Goal: Task Accomplishment & Management: Use online tool/utility

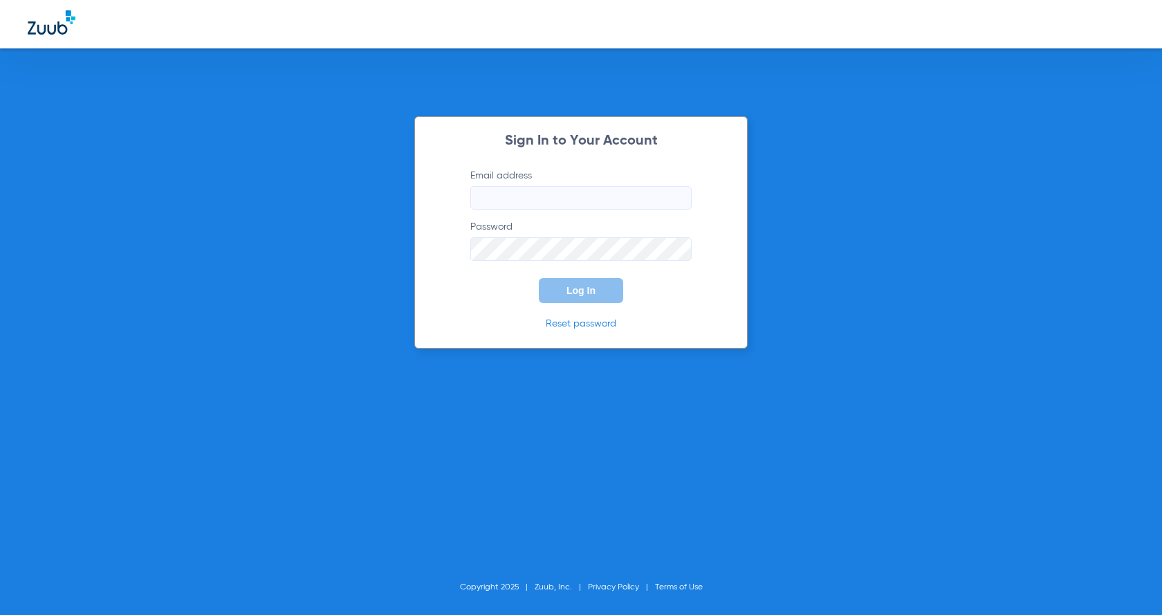
type input "[EMAIL_ADDRESS][DOMAIN_NAME]"
click at [585, 299] on button "Log In" at bounding box center [581, 290] width 84 height 25
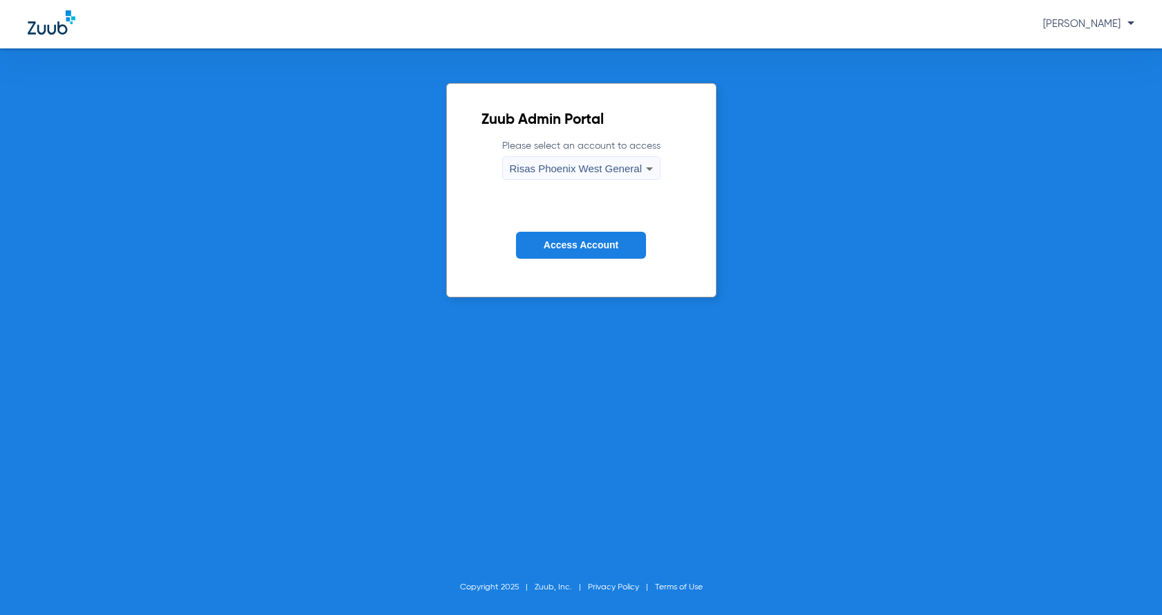
click at [587, 245] on span "Access Account" at bounding box center [581, 244] width 75 height 11
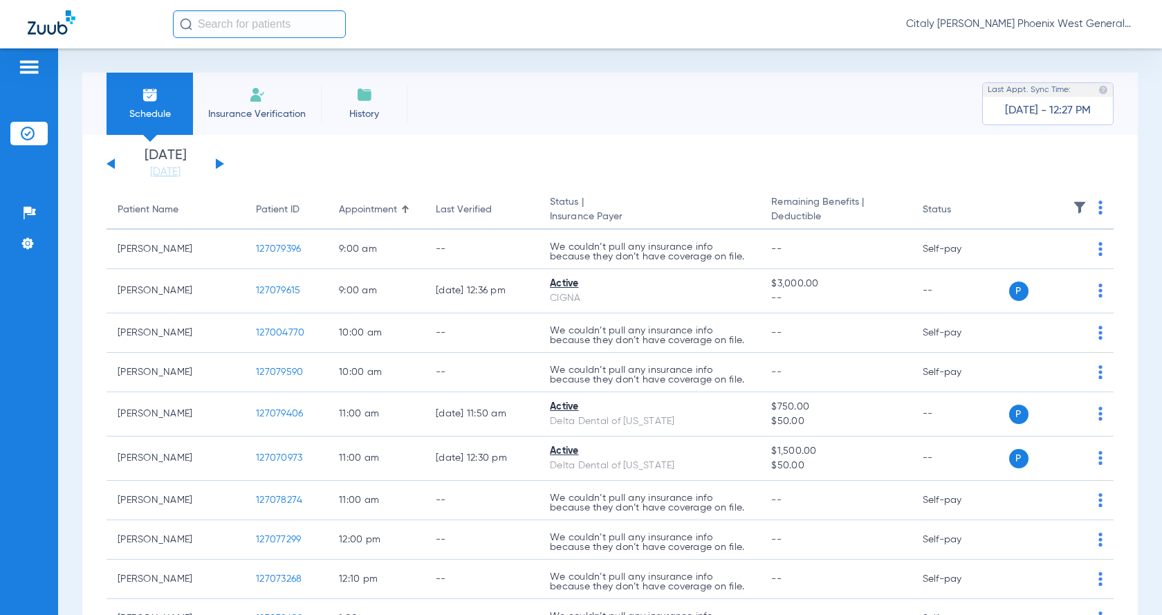
click at [243, 109] on span "Insurance Verification" at bounding box center [256, 114] width 107 height 14
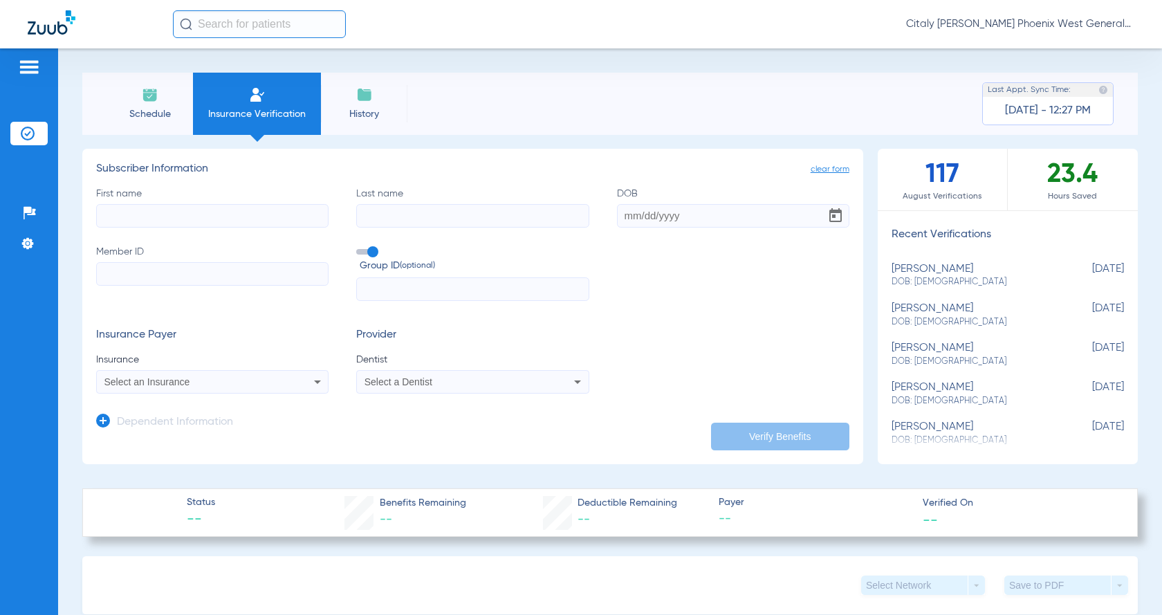
click at [227, 196] on label "First name" at bounding box center [212, 207] width 232 height 41
click at [227, 204] on input "First name" at bounding box center [212, 216] width 232 height 24
click at [1017, 360] on span "DOB: [DEMOGRAPHIC_DATA]" at bounding box center [972, 361] width 163 height 12
type input "[PERSON_NAME]"
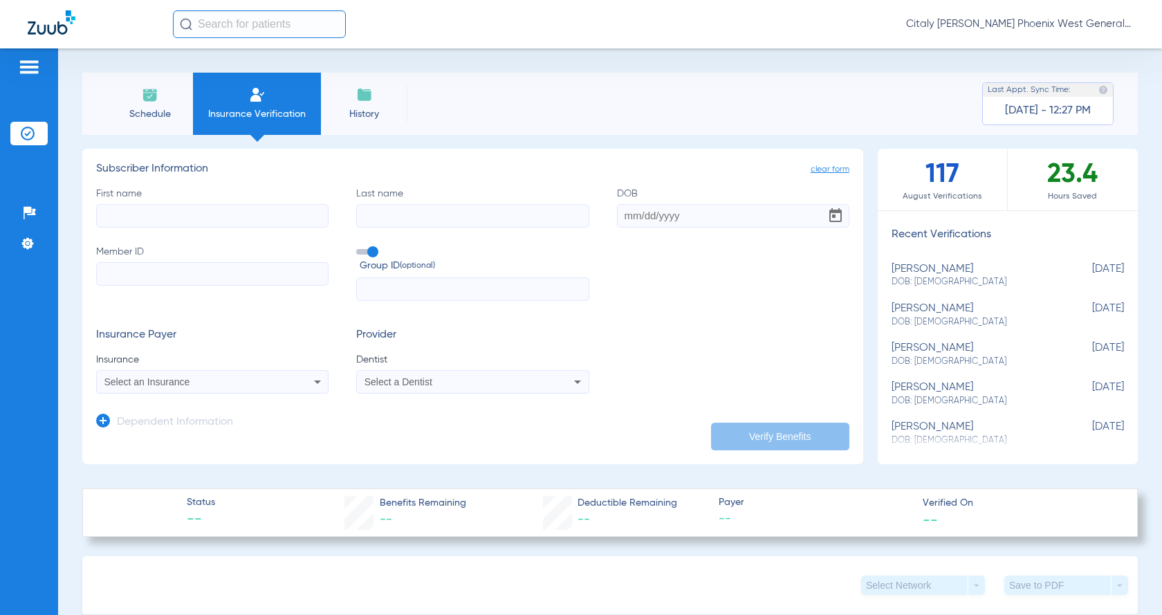
type input "[DATE]"
type input "946934169"
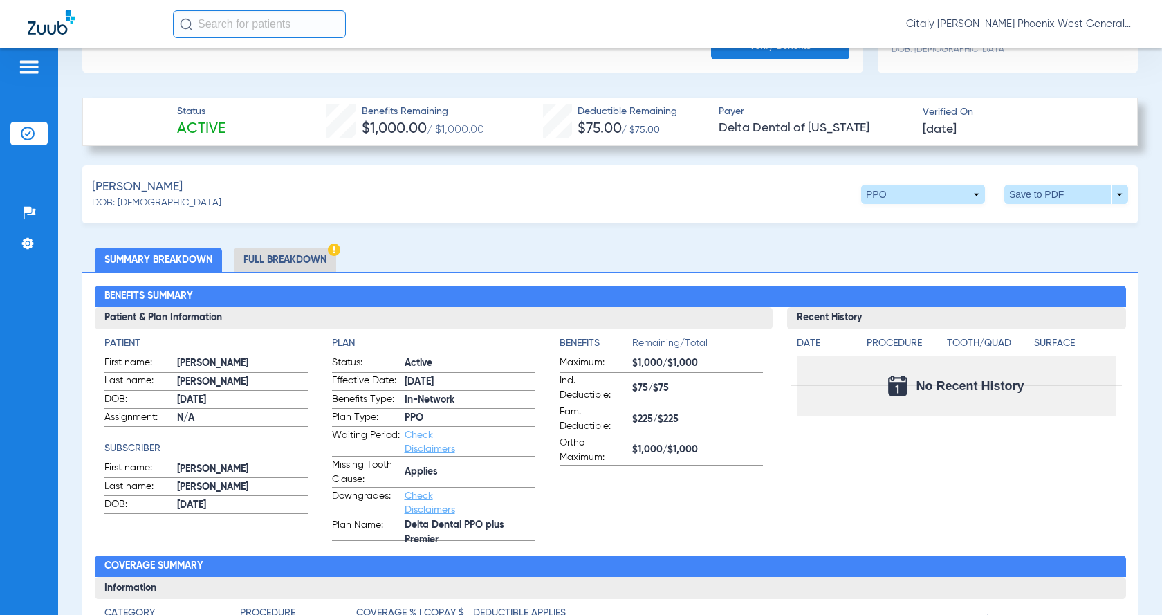
scroll to position [415, 0]
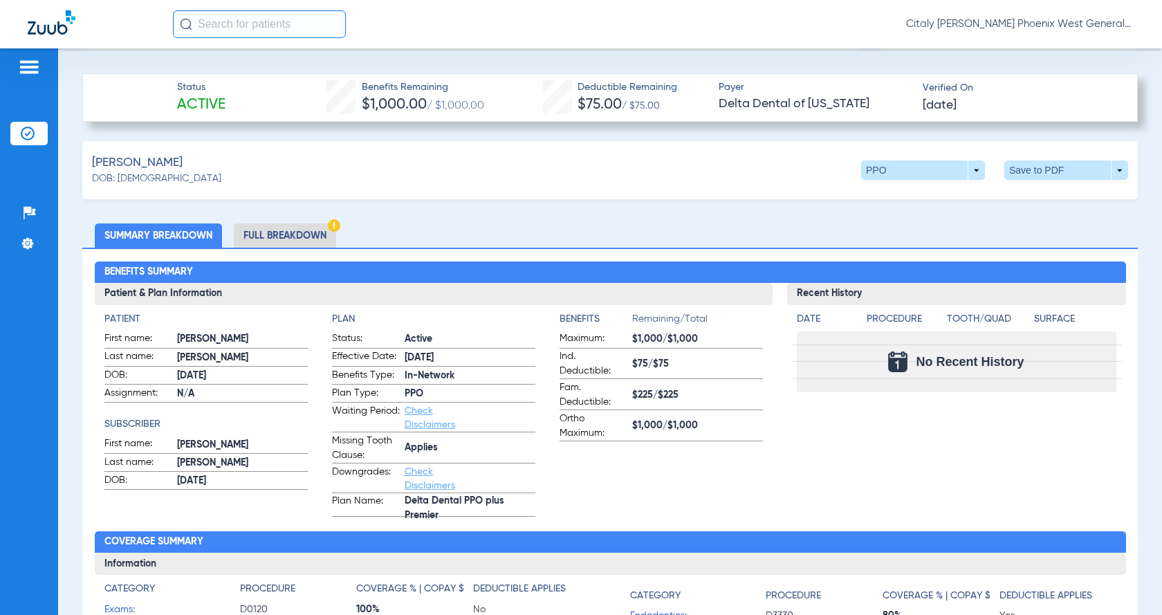
click at [293, 227] on li "Full Breakdown" at bounding box center [285, 235] width 102 height 24
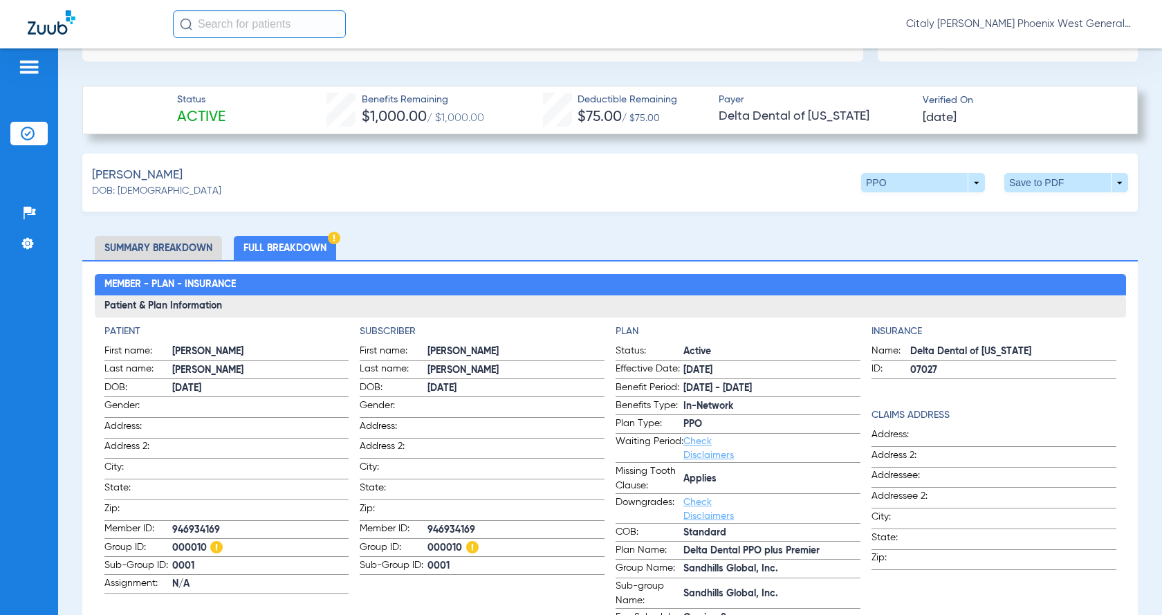
scroll to position [418, 0]
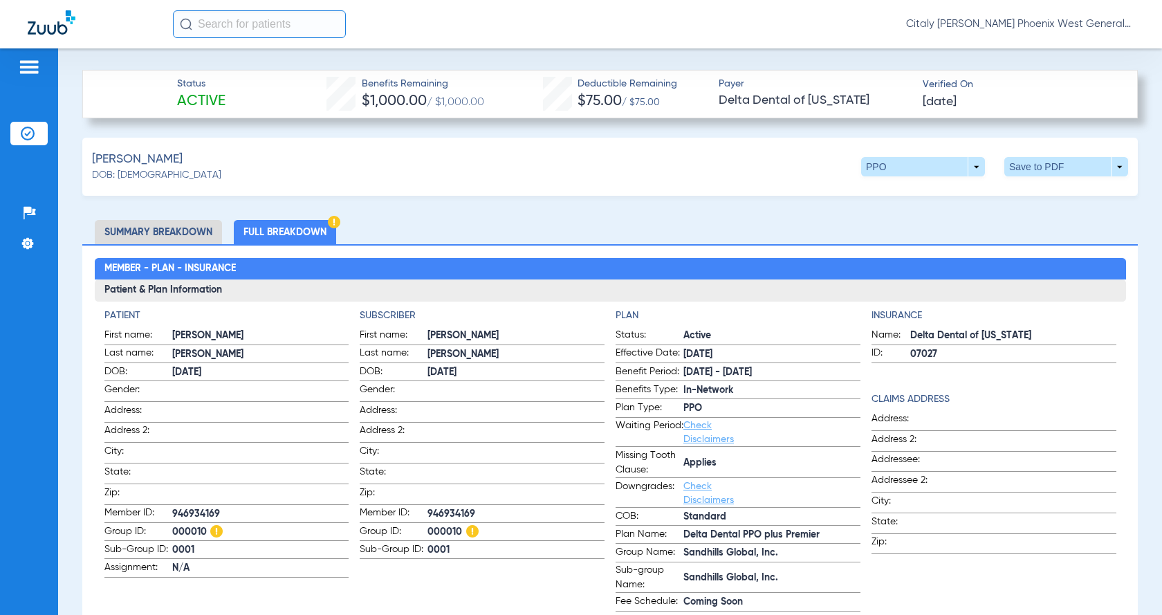
click at [165, 227] on li "Summary Breakdown" at bounding box center [158, 232] width 127 height 24
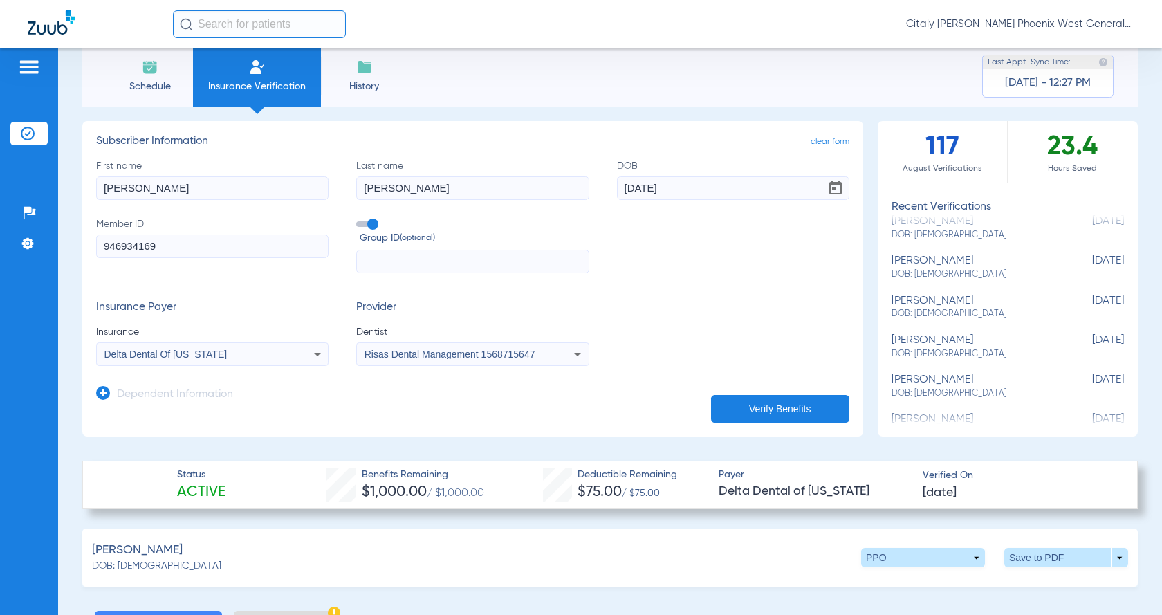
scroll to position [3, 0]
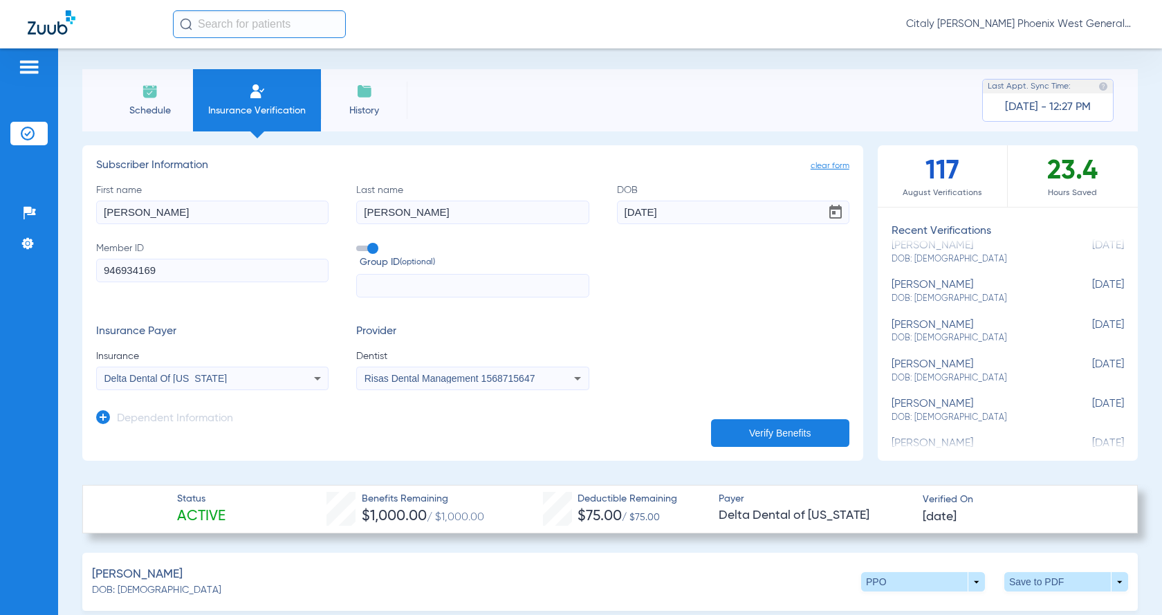
drag, startPoint x: 183, startPoint y: 218, endPoint x: 44, endPoint y: 174, distance: 146.5
click at [44, 174] on div "Patients Insurance Verification Setup Help Center Settings Schedule Insurance V…" at bounding box center [581, 355] width 1162 height 615
type input "[GEOGRAPHIC_DATA]"
click at [668, 213] on input "[DATE]" at bounding box center [733, 213] width 232 height 24
type input "009/30/199"
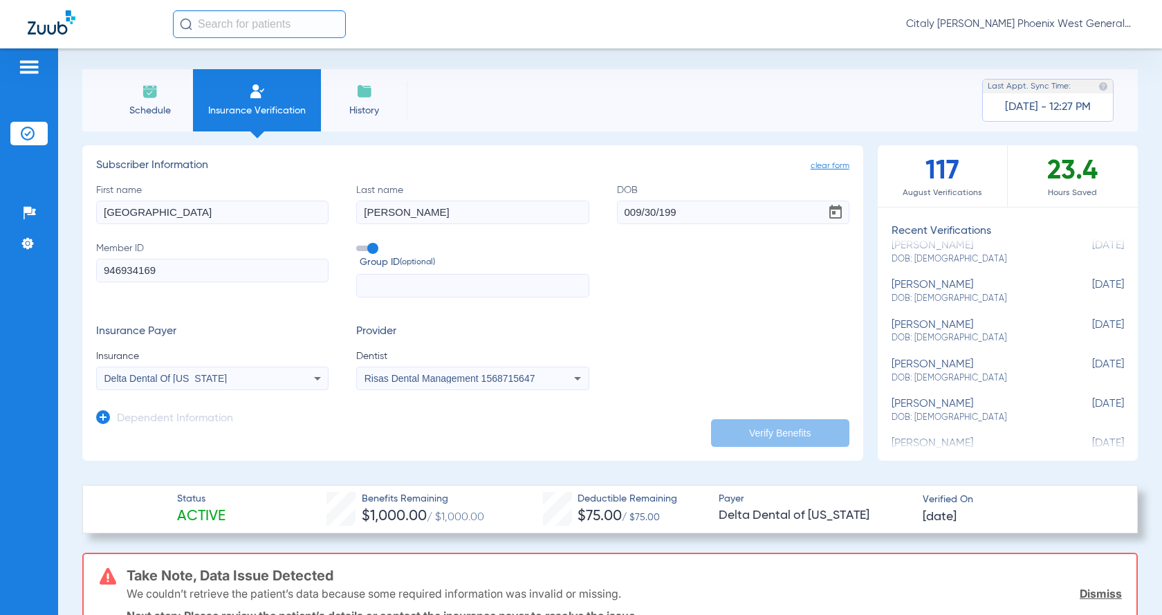
click at [692, 219] on input "009/30/199" at bounding box center [733, 213] width 232 height 24
drag, startPoint x: 678, startPoint y: 214, endPoint x: 606, endPoint y: 214, distance: 71.9
click at [606, 214] on div "First name BROOKLYN Last name [PERSON_NAME] 009/30/199 Member ID 946934169 Grou…" at bounding box center [472, 240] width 753 height 115
paste input "946934169"
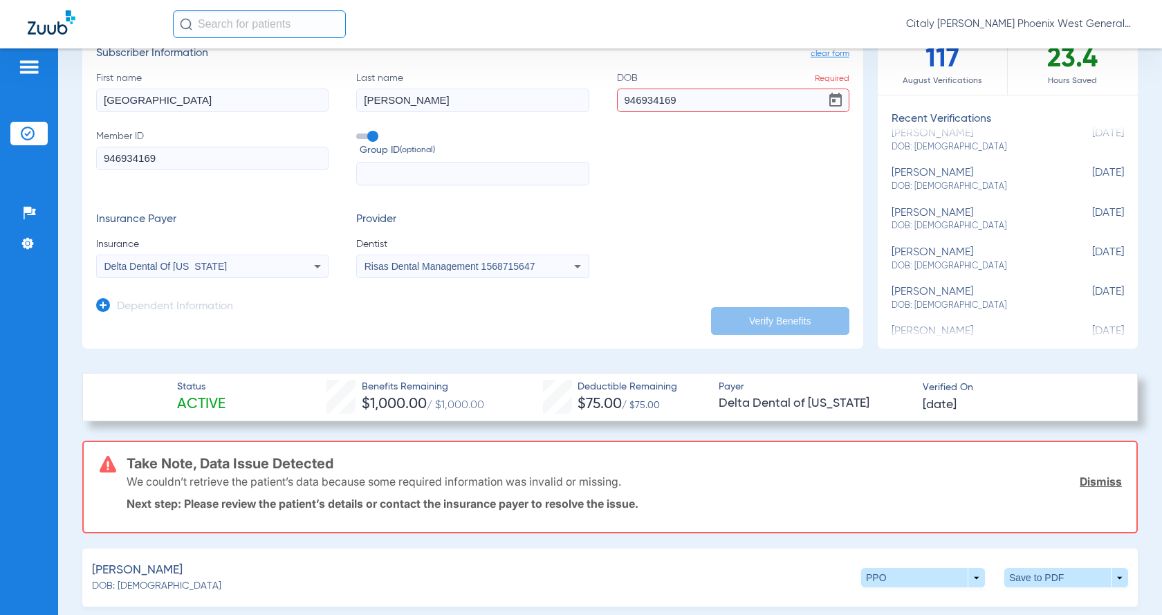
scroll to position [142, 0]
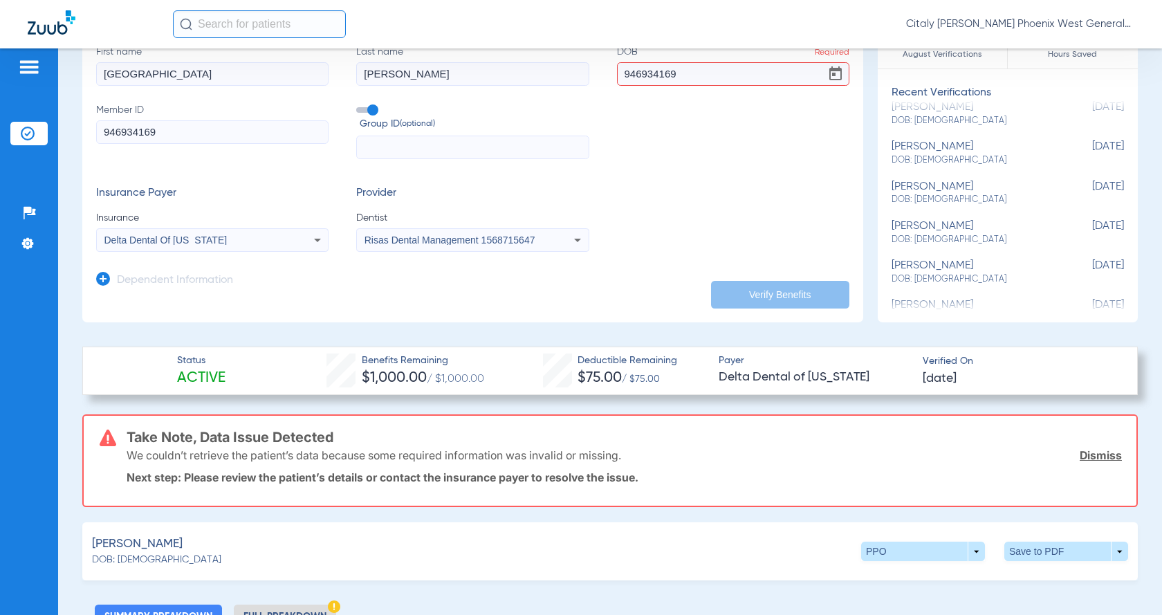
type input "946934169"
click at [534, 238] on div "Risas Dental Management 1568715647" at bounding box center [472, 240] width 231 height 17
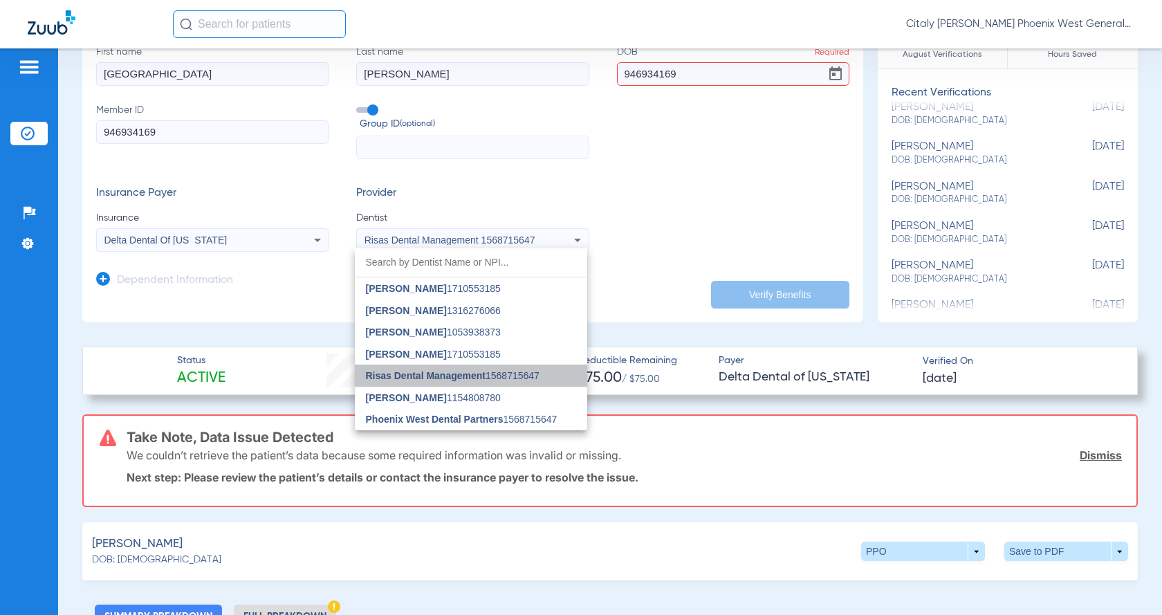
click at [450, 380] on span "Risas Dental Management" at bounding box center [426, 375] width 120 height 11
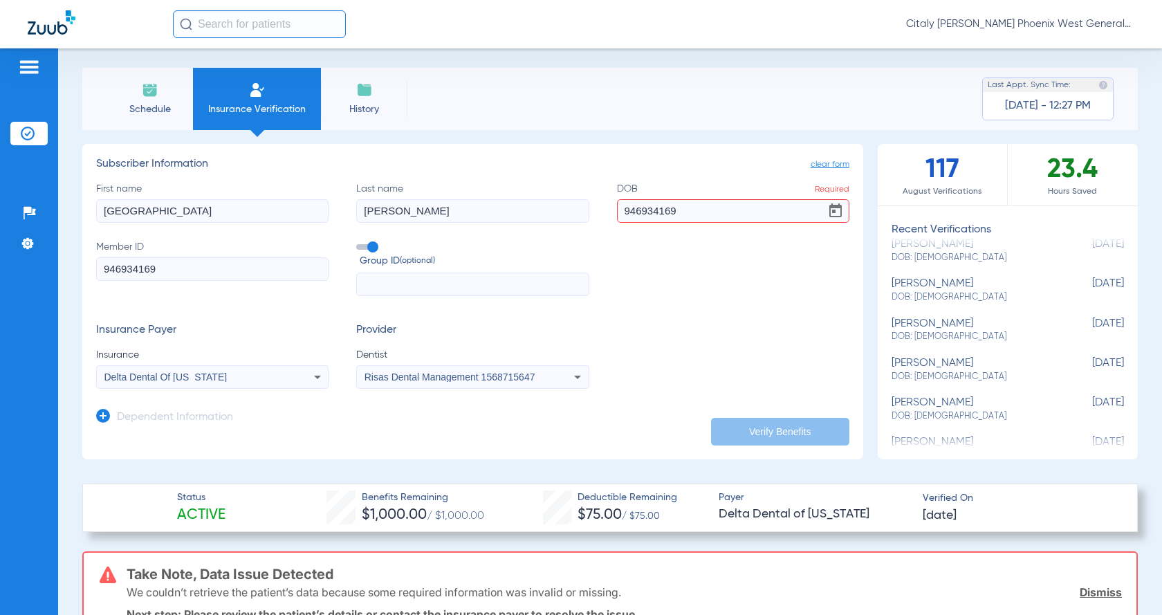
scroll to position [3, 0]
drag, startPoint x: 696, startPoint y: 219, endPoint x: 474, endPoint y: 198, distance: 222.9
click at [474, 198] on div "First name BROOKLYN Last name [PERSON_NAME] Required 946934169 Member ID 946934…" at bounding box center [472, 240] width 753 height 115
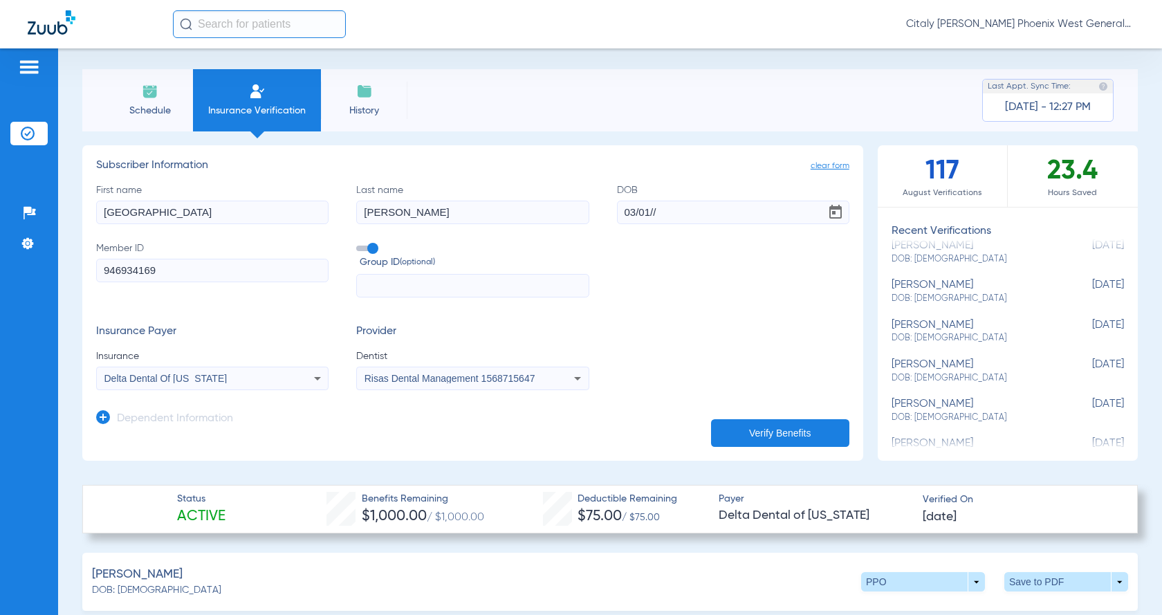
type input "03/01/"
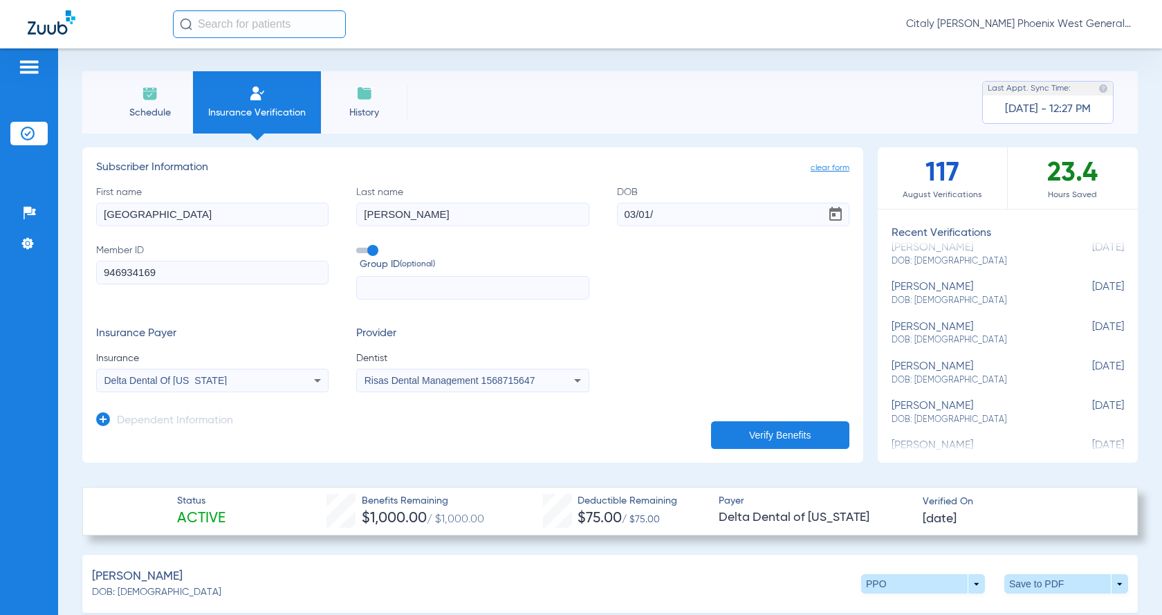
scroll to position [0, 0]
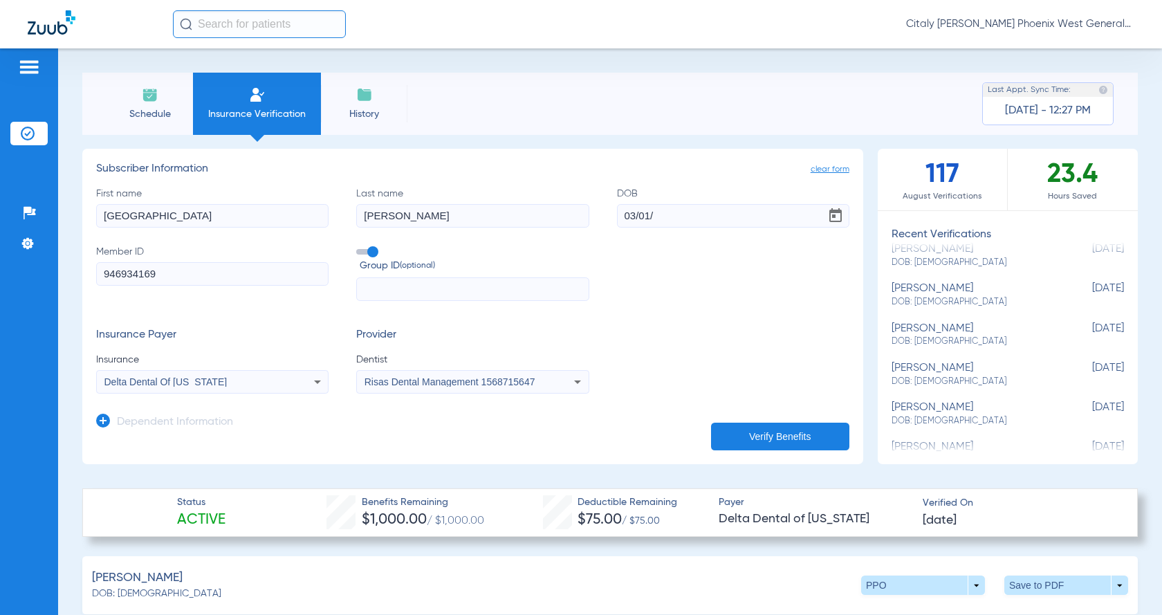
drag, startPoint x: 697, startPoint y: 219, endPoint x: 689, endPoint y: 221, distance: 7.7
click at [696, 220] on input "03/01/" at bounding box center [733, 216] width 232 height 24
drag, startPoint x: 663, startPoint y: 223, endPoint x: 555, endPoint y: 212, distance: 108.4
click at [555, 212] on div "First name BROOKLYN Last name [PERSON_NAME] DOB 03/01/ Member ID 946934169 Grou…" at bounding box center [472, 244] width 753 height 115
type input "[DATE]"
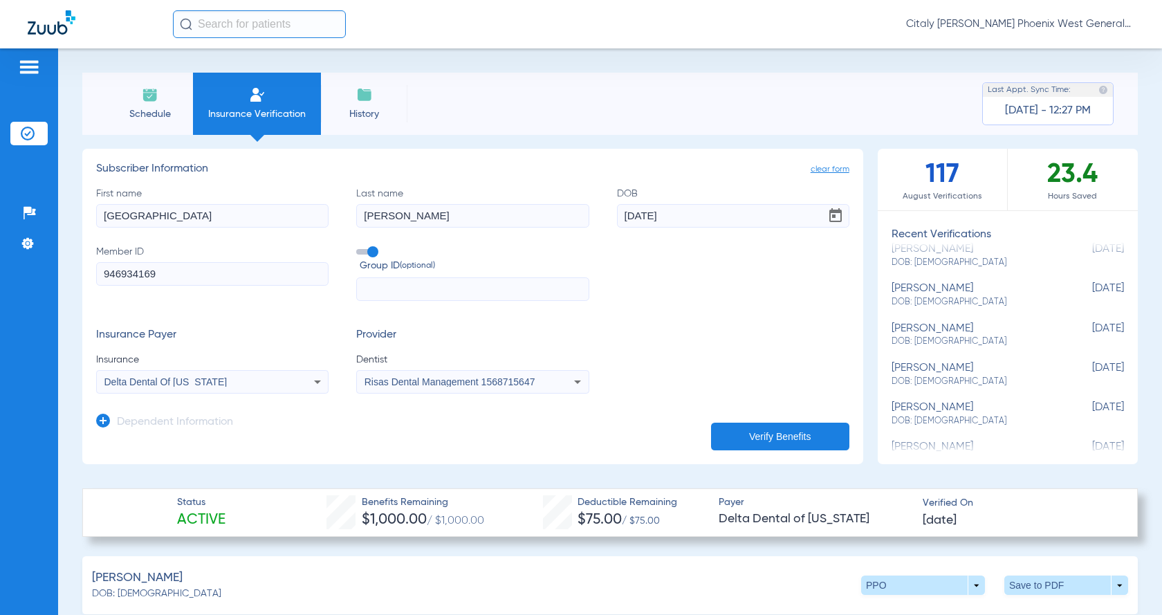
click at [737, 447] on button "Verify Benefits" at bounding box center [780, 437] width 138 height 28
